Goal: Register for event/course

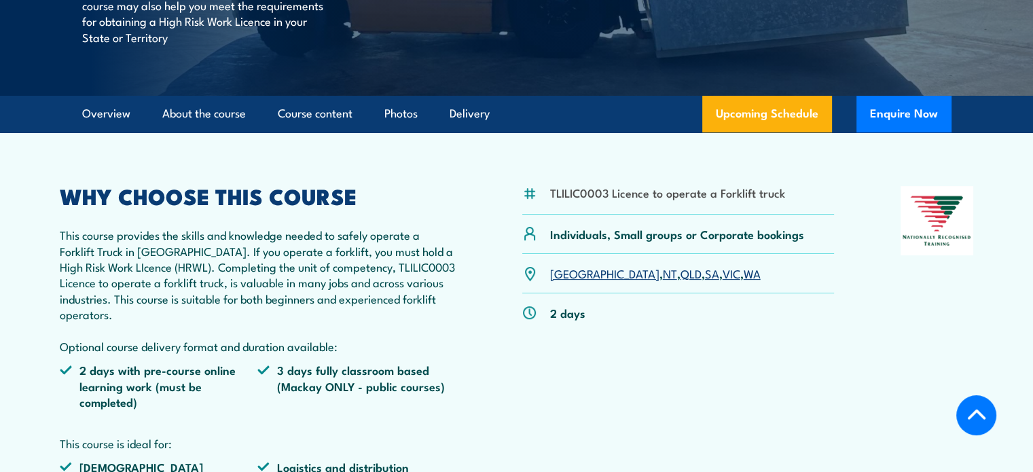
scroll to position [238, 0]
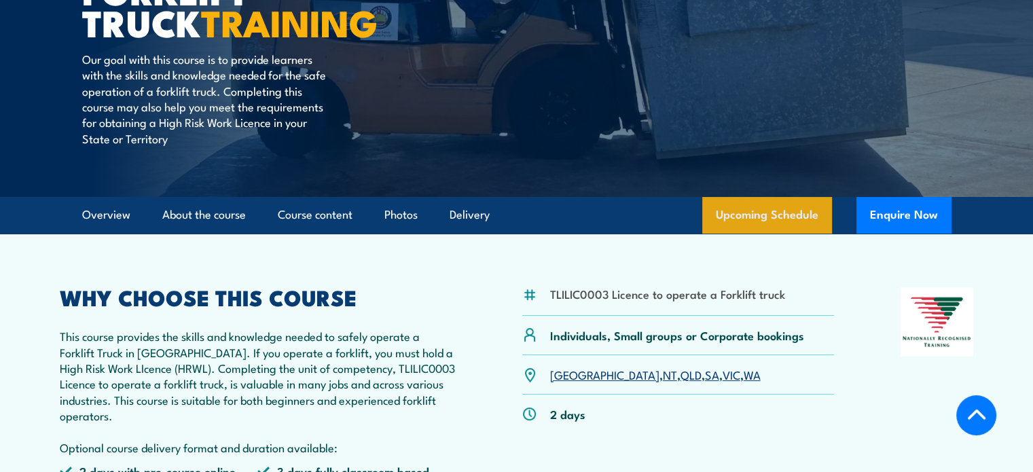
click at [743, 217] on link "Upcoming Schedule" at bounding box center [767, 215] width 130 height 37
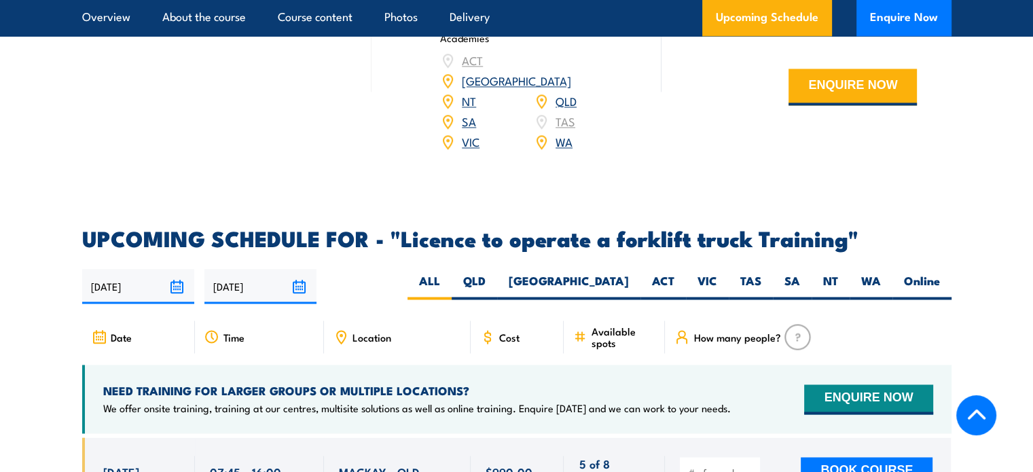
scroll to position [2144, 0]
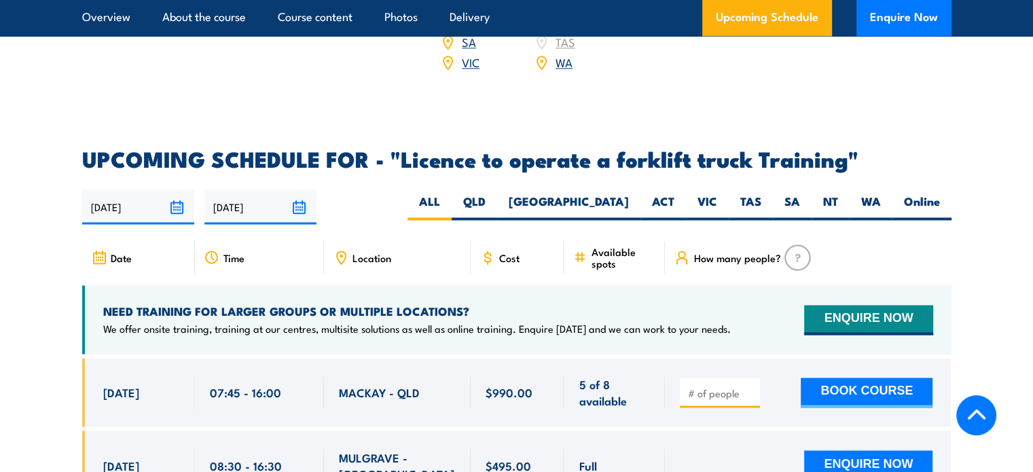
click at [359, 252] on span "Location" at bounding box center [371, 258] width 39 height 12
click at [709, 194] on label "VIC" at bounding box center [707, 207] width 43 height 26
click at [717, 194] on input "VIC" at bounding box center [721, 198] width 9 height 9
radio input "true"
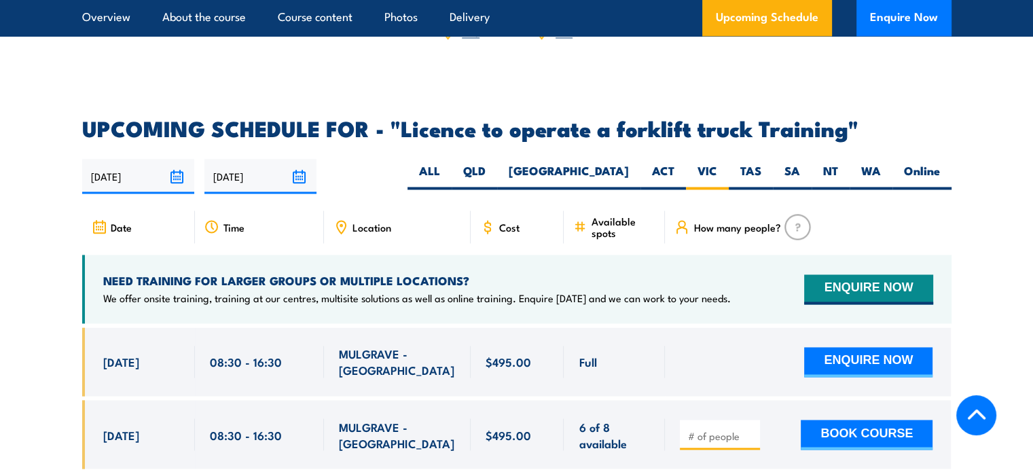
scroll to position [2163, 0]
